Goal: Check status: Check status

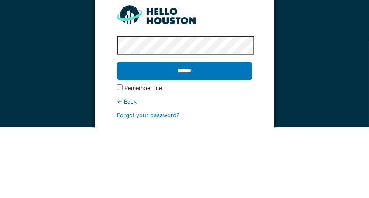
click at [233, 144] on input "******" at bounding box center [184, 141] width 135 height 18
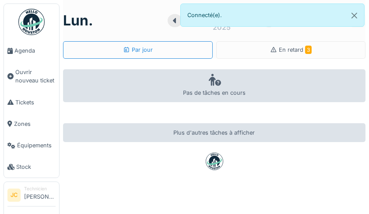
click at [329, 53] on div "En retard 3" at bounding box center [291, 50] width 150 height 18
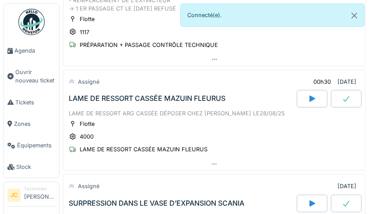
click at [313, 139] on div "Flotte 4000 LAME DE RESSORT CASSÉE MAZUIN FLEURUS" at bounding box center [214, 136] width 291 height 35
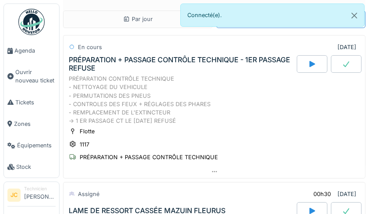
click at [33, 26] on img at bounding box center [31, 22] width 26 height 26
click at [29, 27] on img at bounding box center [31, 22] width 26 height 26
click at [32, 26] on img at bounding box center [31, 22] width 26 height 26
